Goal: Find contact information: Find contact information

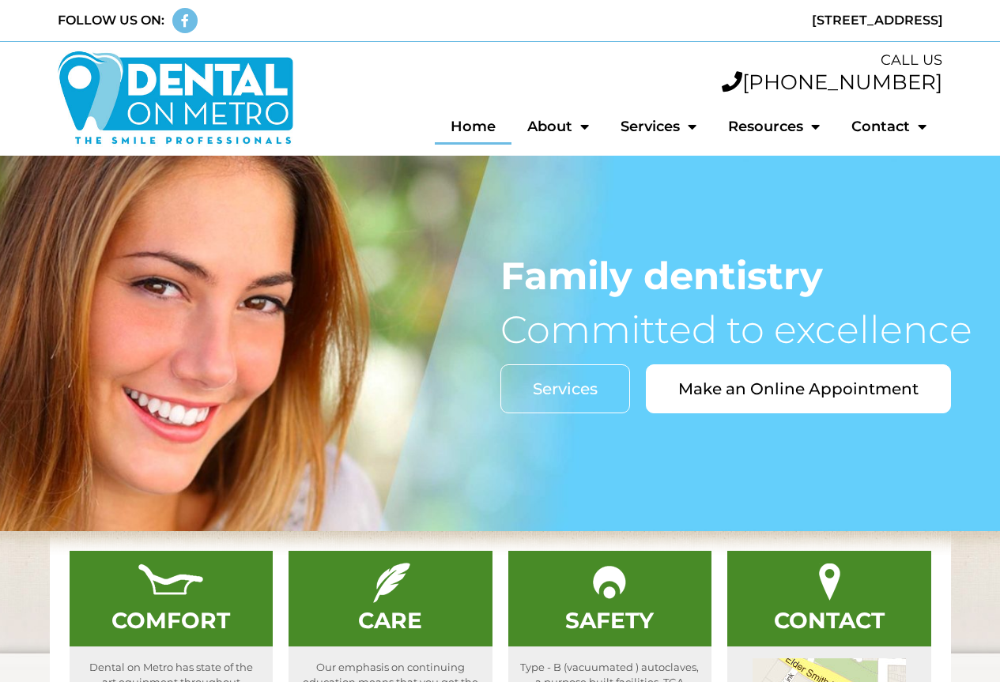
scroll to position [933, 0]
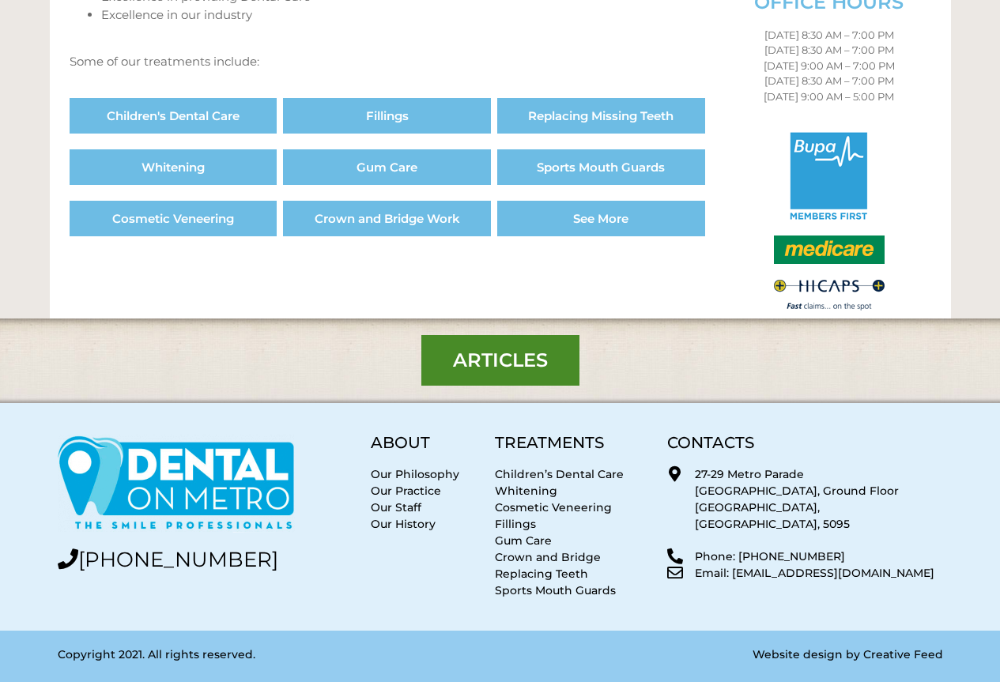
drag, startPoint x: 930, startPoint y: 566, endPoint x: 734, endPoint y: 564, distance: 196.0
click at [734, 564] on div "CONTACTS 27-29 [GEOGRAPHIC_DATA], [GEOGRAPHIC_DATA] Phone: [PHONE_NUMBER] Email…" at bounding box center [804, 517] width 291 height 180
copy p "[EMAIL_ADDRESS][DOMAIN_NAME]"
click at [941, 565] on p "Email: [EMAIL_ADDRESS][DOMAIN_NAME]" at bounding box center [818, 573] width 247 height 17
click at [899, 533] on div "CONTACTS 27-29 [GEOGRAPHIC_DATA], [GEOGRAPHIC_DATA] Phone: [PHONE_NUMBER] Email…" at bounding box center [804, 517] width 291 height 180
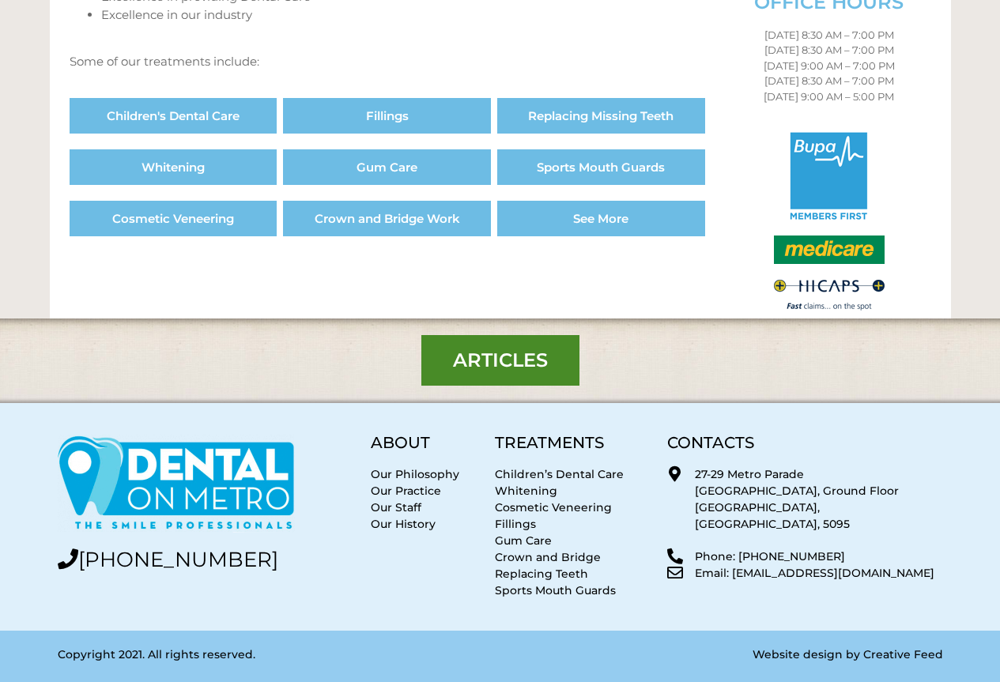
drag, startPoint x: 921, startPoint y: 554, endPoint x: 734, endPoint y: 555, distance: 186.5
click at [734, 565] on p "Email: [EMAIL_ADDRESS][DOMAIN_NAME]" at bounding box center [818, 573] width 247 height 17
copy p "[EMAIL_ADDRESS][DOMAIN_NAME]"
click at [782, 522] on div "CONTACTS 27-29 [GEOGRAPHIC_DATA], [GEOGRAPHIC_DATA] Phone: [PHONE_NUMBER] Email…" at bounding box center [804, 517] width 291 height 180
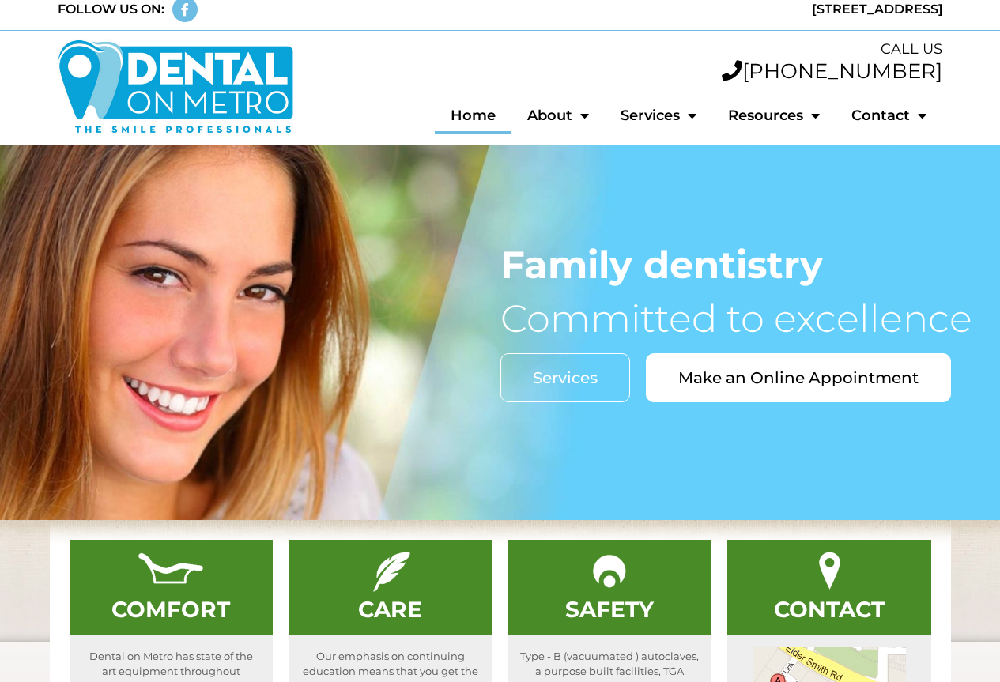
scroll to position [0, 0]
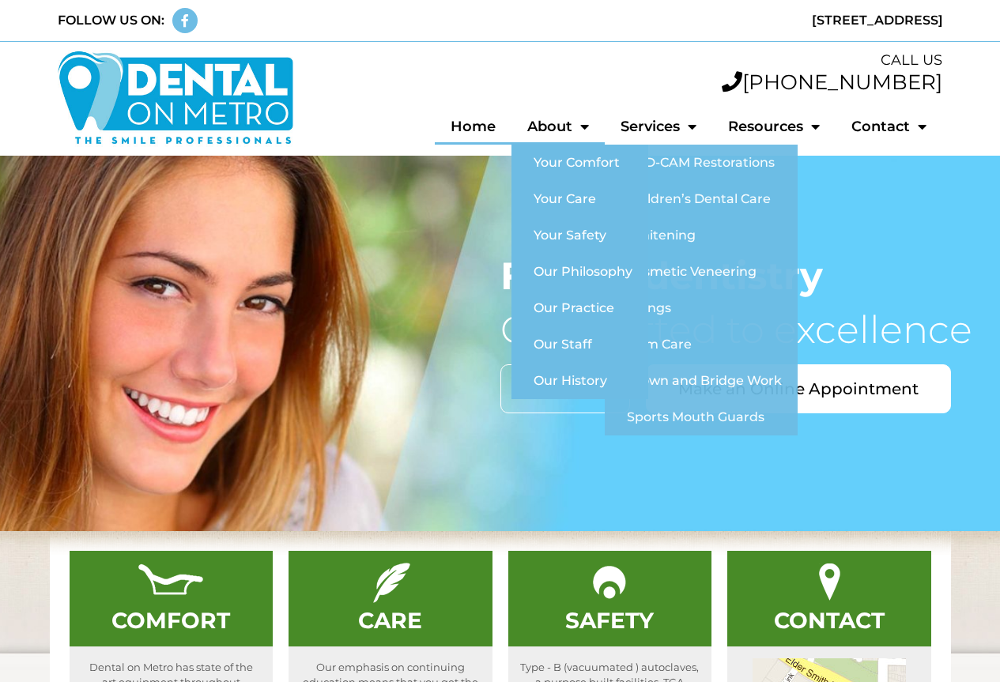
click at [590, 126] on link "About" at bounding box center [557, 126] width 93 height 36
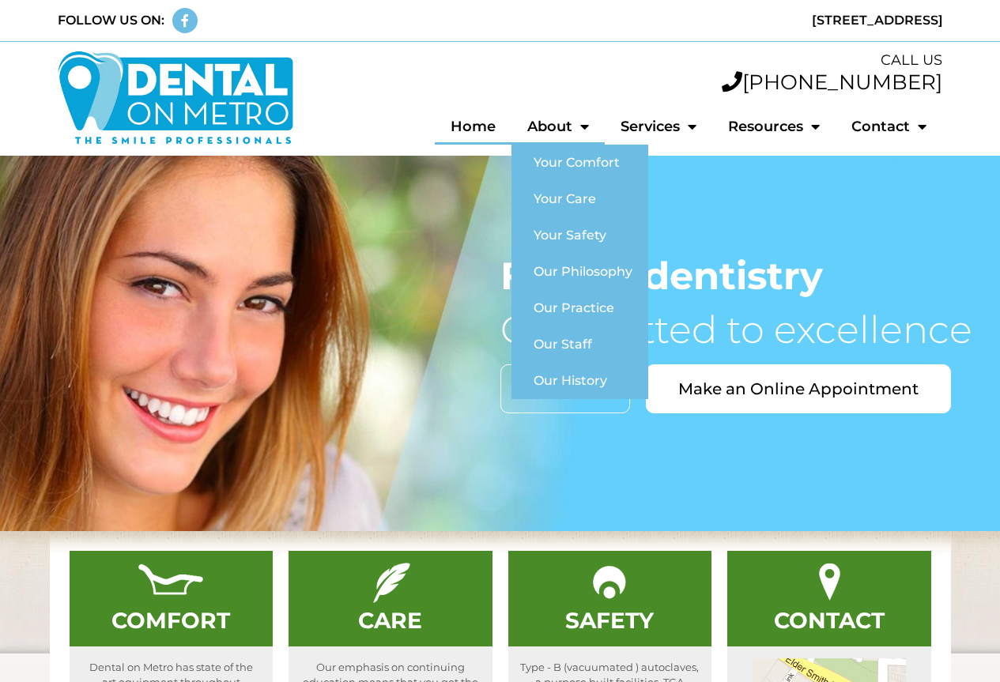
click at [589, 126] on link "About" at bounding box center [557, 126] width 93 height 36
click at [579, 330] on link "Our Staff" at bounding box center [579, 344] width 137 height 36
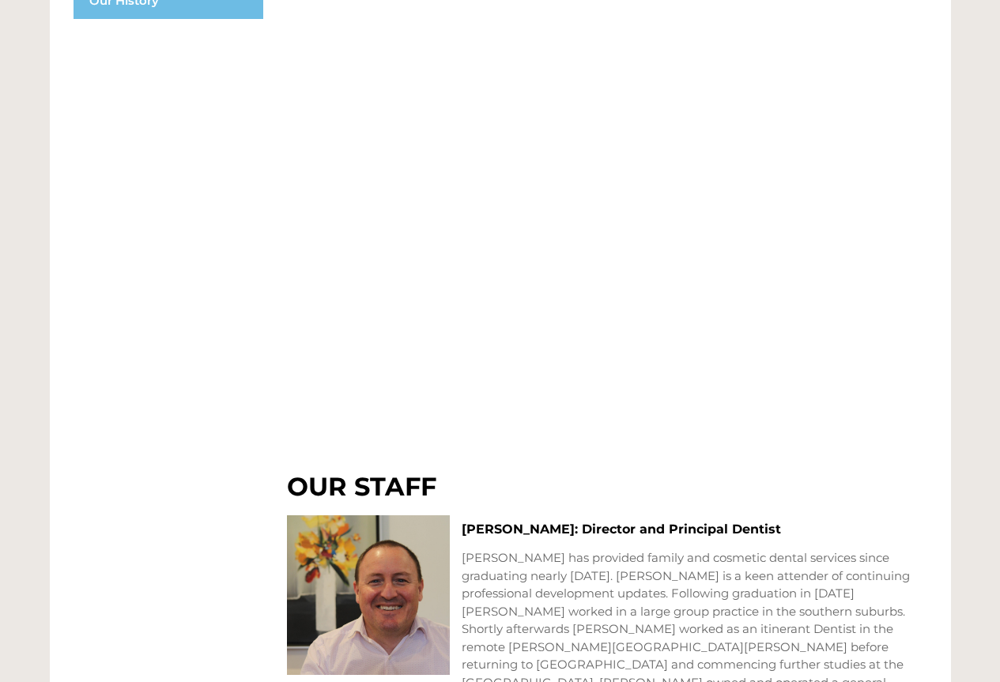
scroll to position [837, 0]
